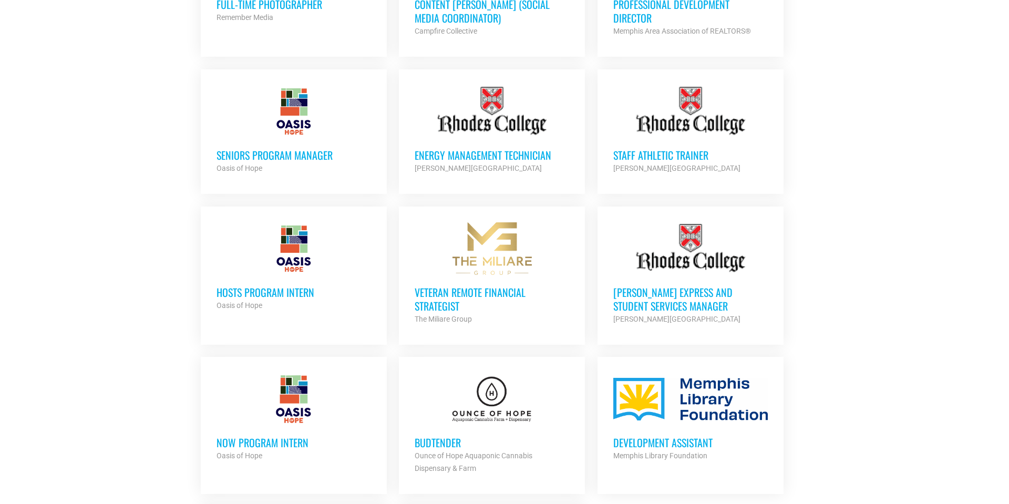
scroll to position [865, 0]
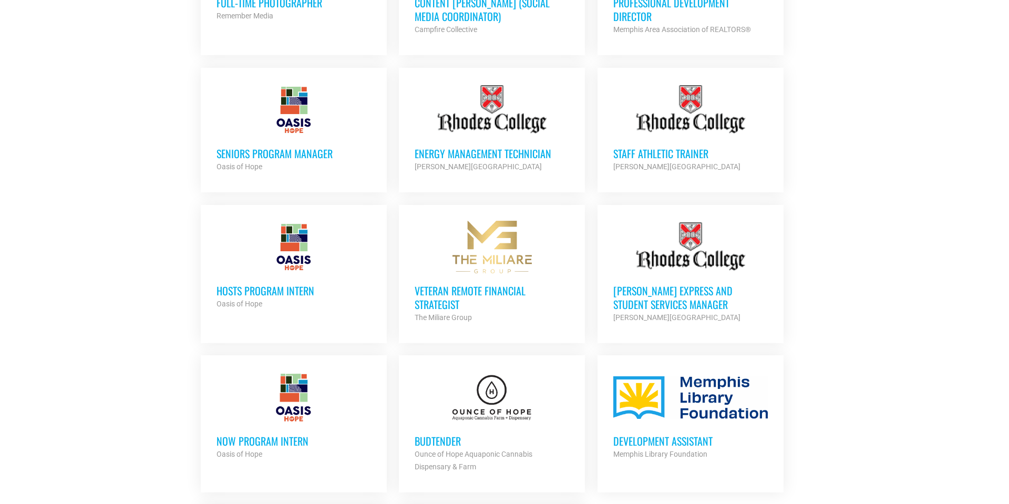
click at [698, 287] on h3 "Rhodes Express and Student Services Manager" at bounding box center [691, 297] width 155 height 27
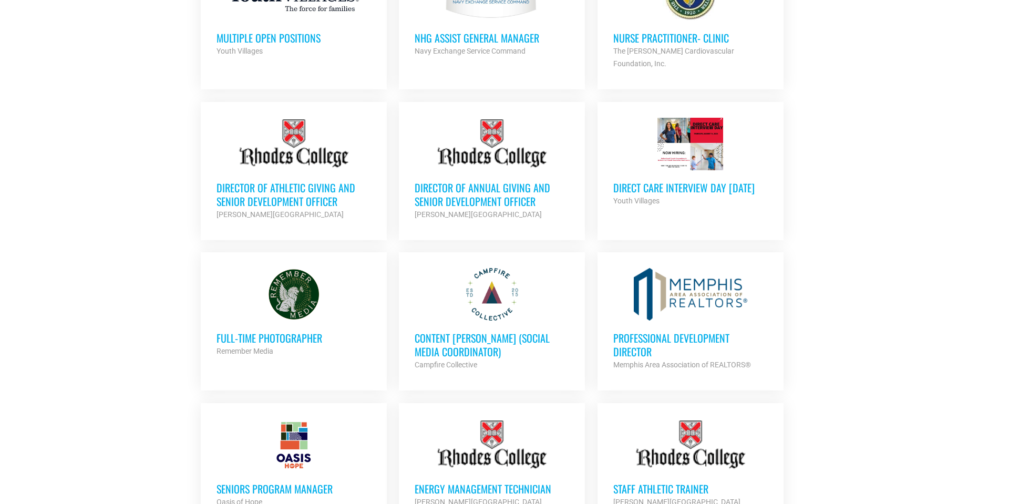
scroll to position [528, 0]
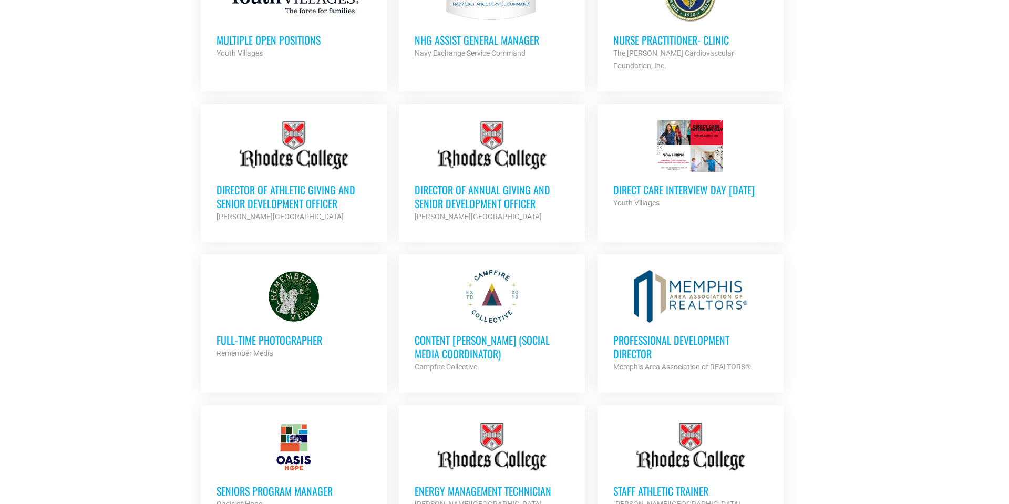
click at [302, 198] on h3 "Director of Athletic Giving and Senior Development Officer" at bounding box center [294, 196] width 155 height 27
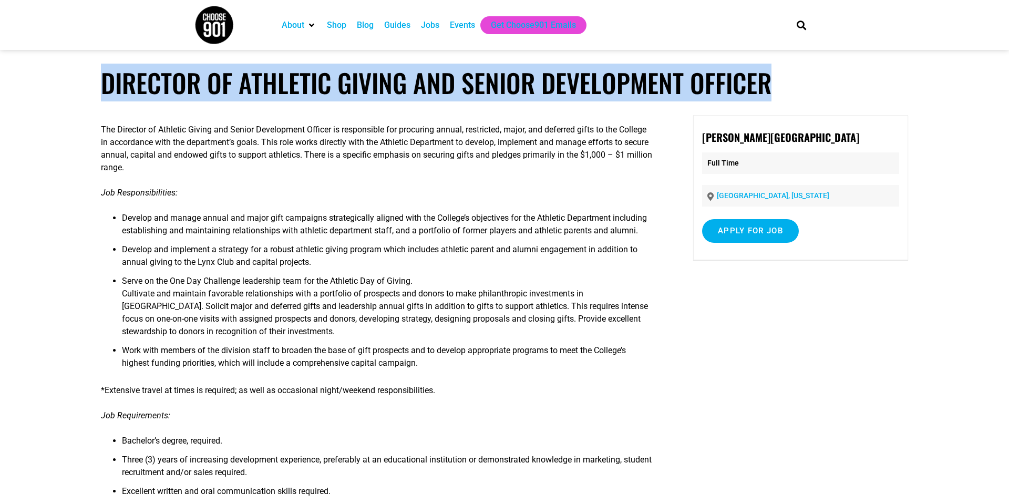
drag, startPoint x: 770, startPoint y: 87, endPoint x: 77, endPoint y: 94, distance: 693.5
click at [77, 94] on article "Director of Athletic Giving and Senior Development Officer The Director of Athl…" at bounding box center [504, 419] width 1009 height 705
copy h1 "Director of Athletic Giving and Senior Development Officer"
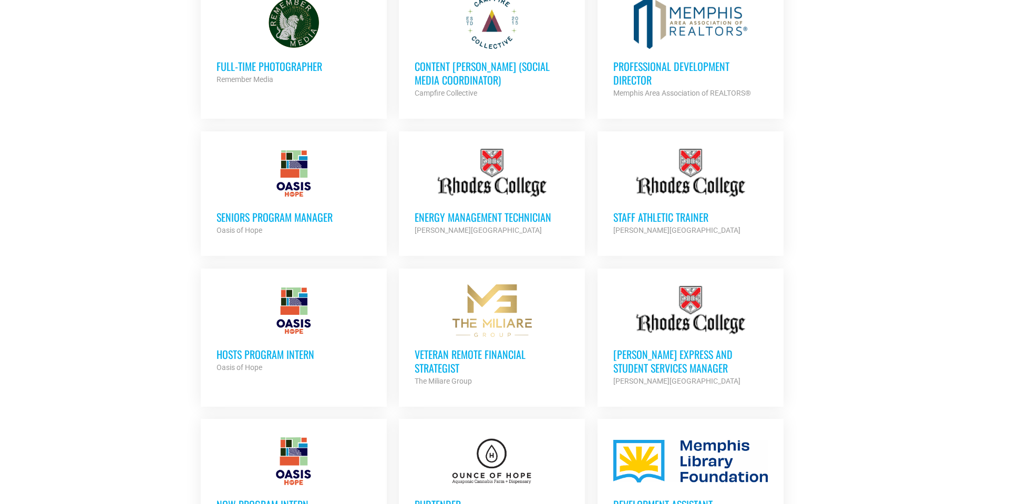
scroll to position [825, 0]
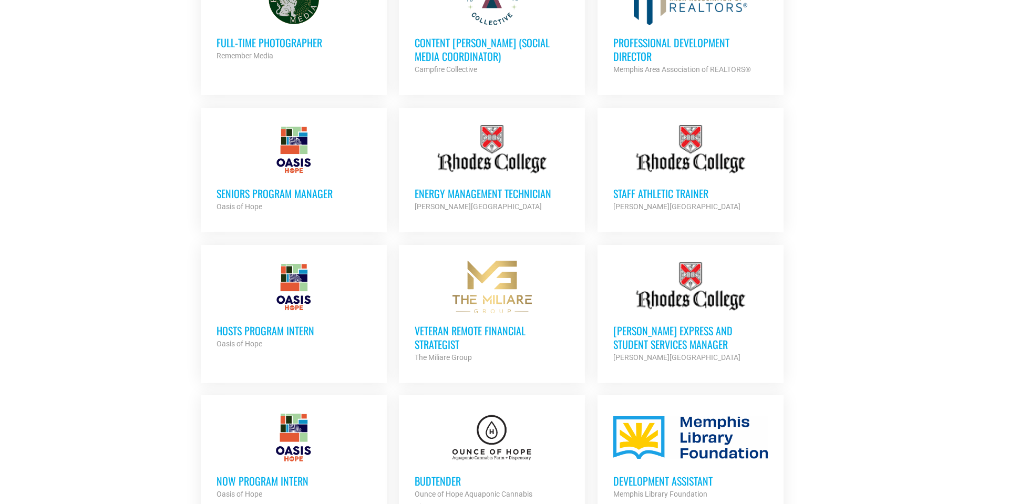
click at [318, 187] on h3 "Seniors Program Manager" at bounding box center [294, 194] width 155 height 14
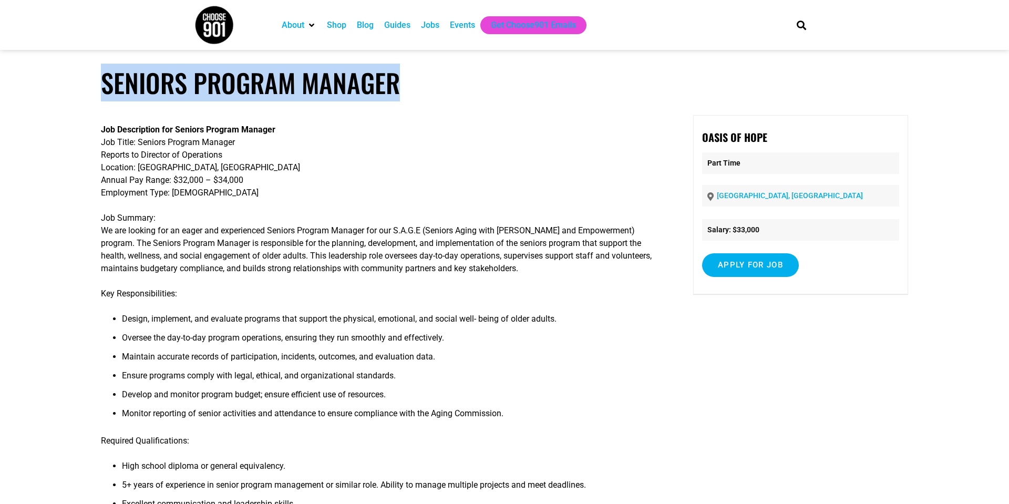
drag, startPoint x: 102, startPoint y: 95, endPoint x: 395, endPoint y: 91, distance: 292.9
click at [395, 91] on h1 "Seniors Program Manager" at bounding box center [505, 82] width 808 height 31
copy h1 "Seniors Program Manager"
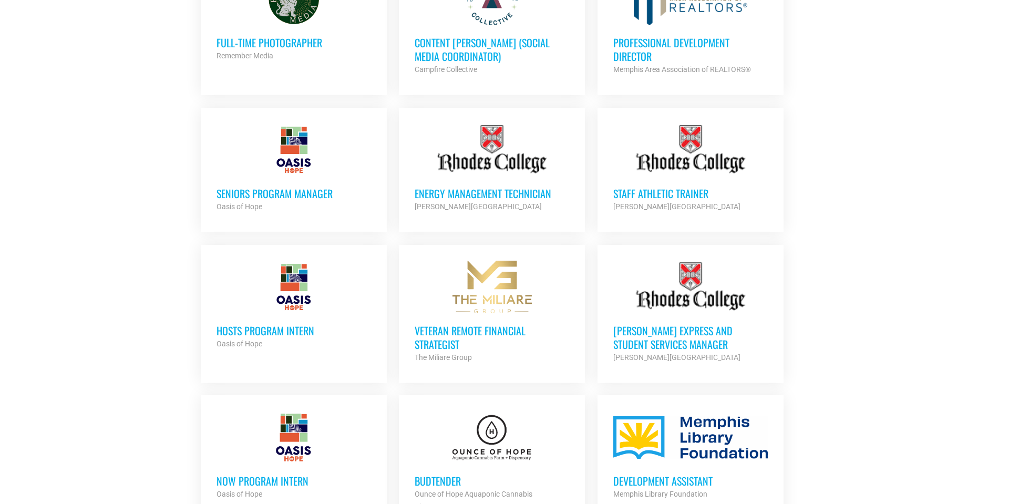
scroll to position [825, 0]
click at [438, 474] on h3 "Budtender" at bounding box center [492, 481] width 155 height 14
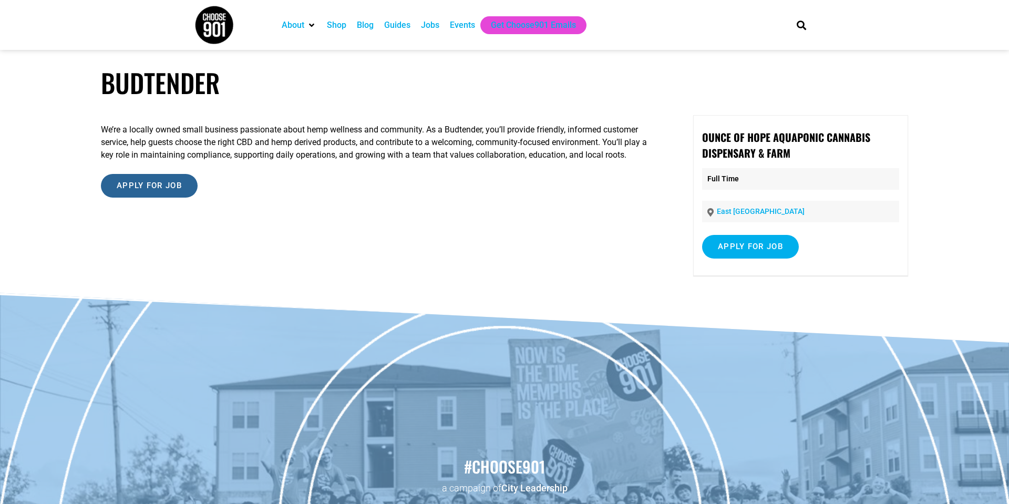
click at [172, 189] on input "Apply for job" at bounding box center [149, 186] width 97 height 24
